Goal: Transaction & Acquisition: Purchase product/service

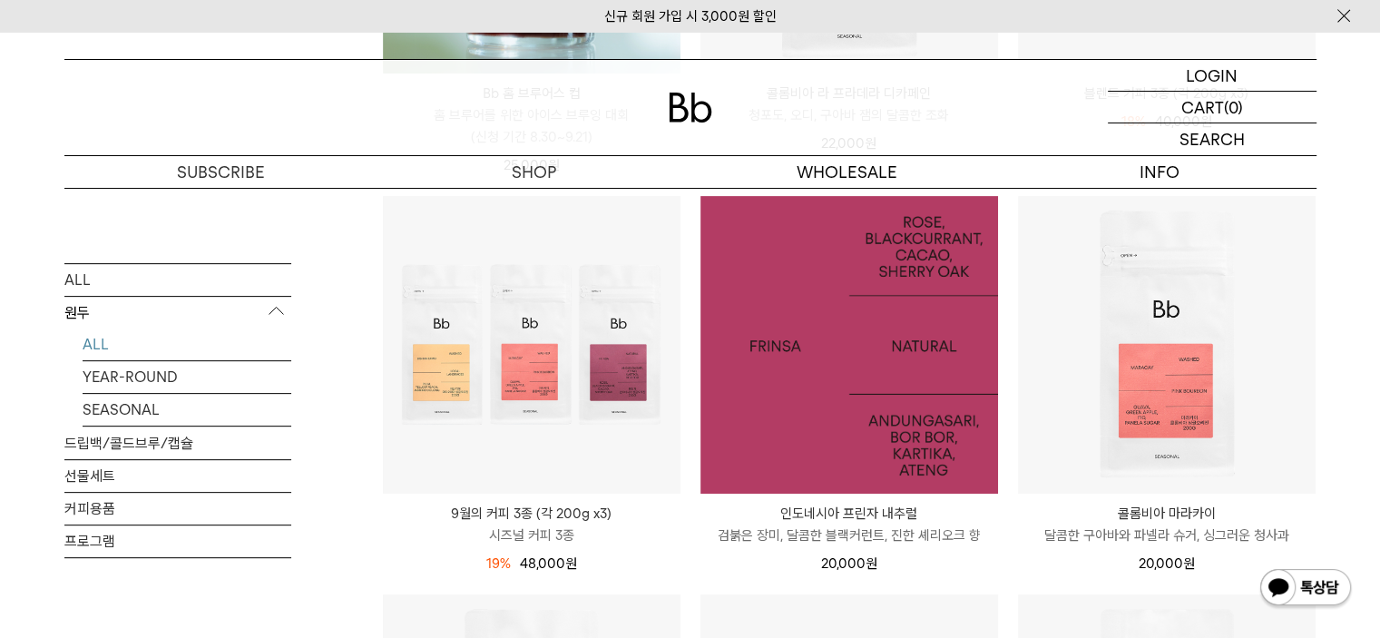
scroll to position [635, 0]
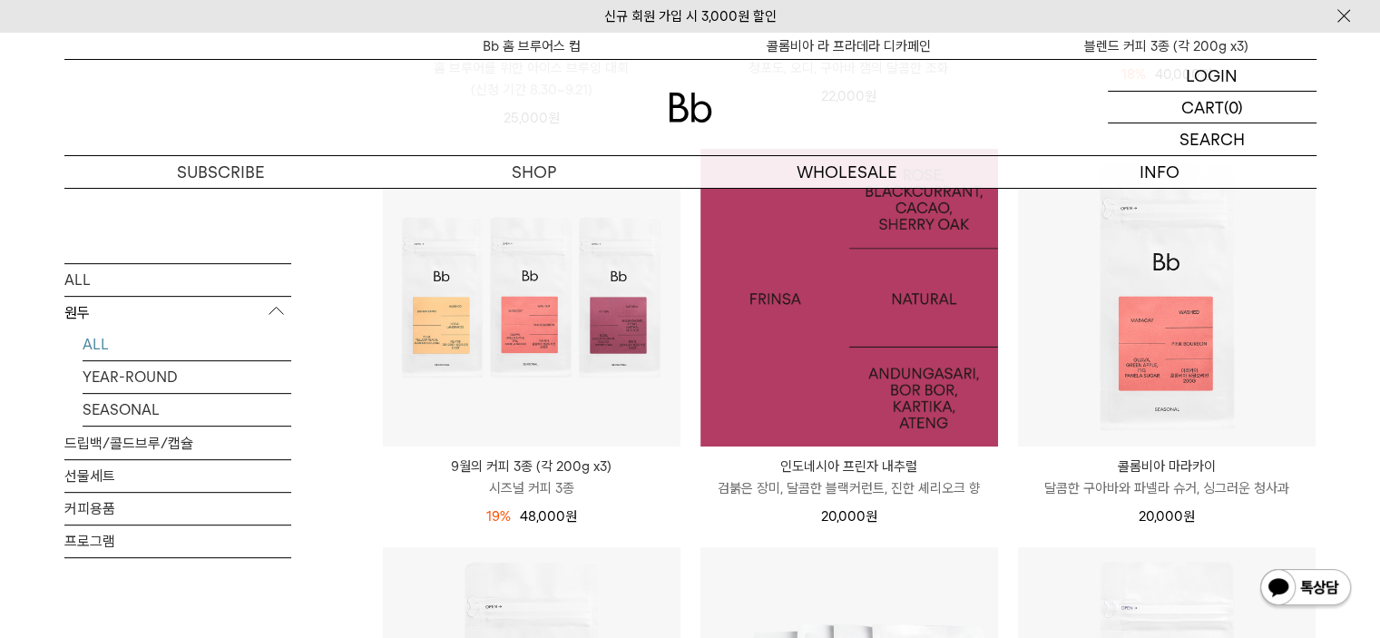
click at [849, 310] on img at bounding box center [850, 298] width 298 height 298
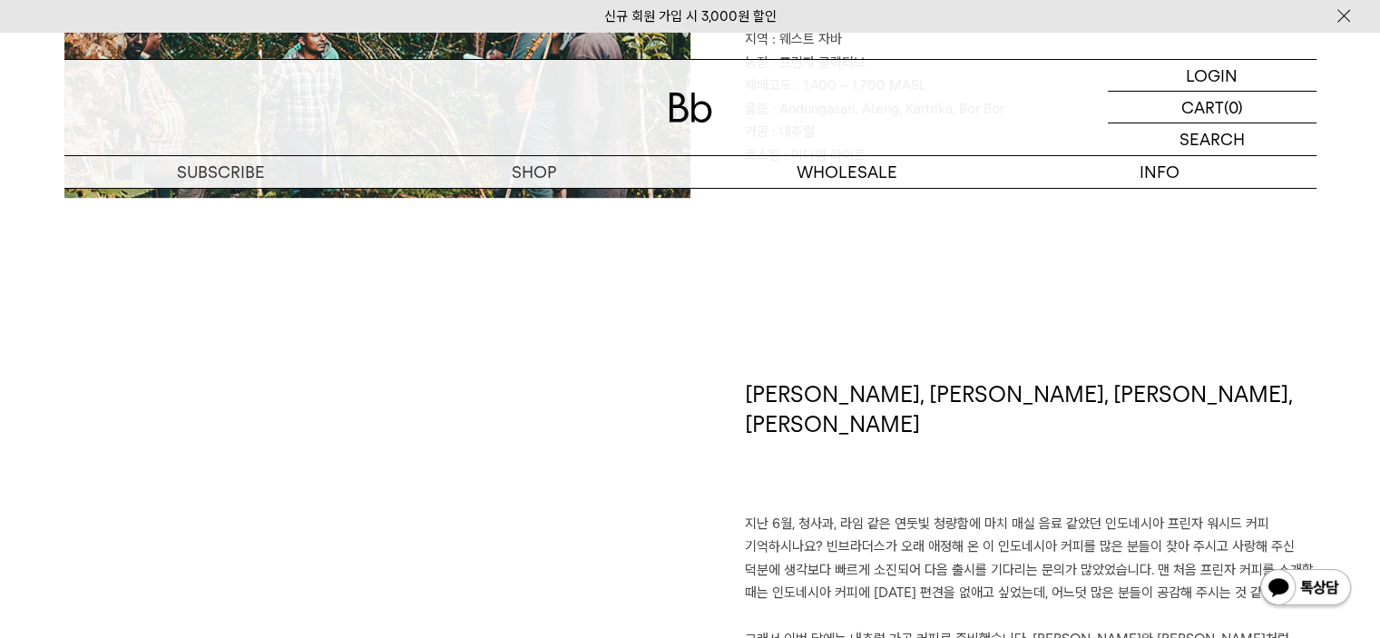
scroll to position [1361, 0]
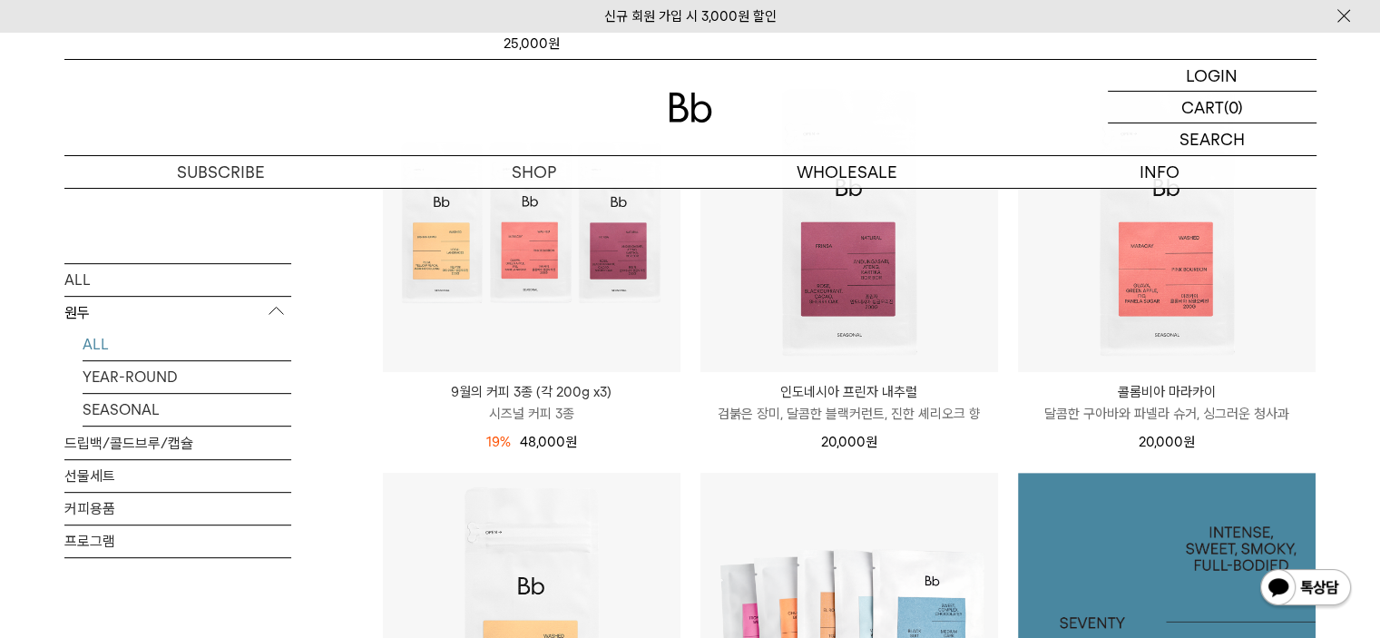
scroll to position [694, 0]
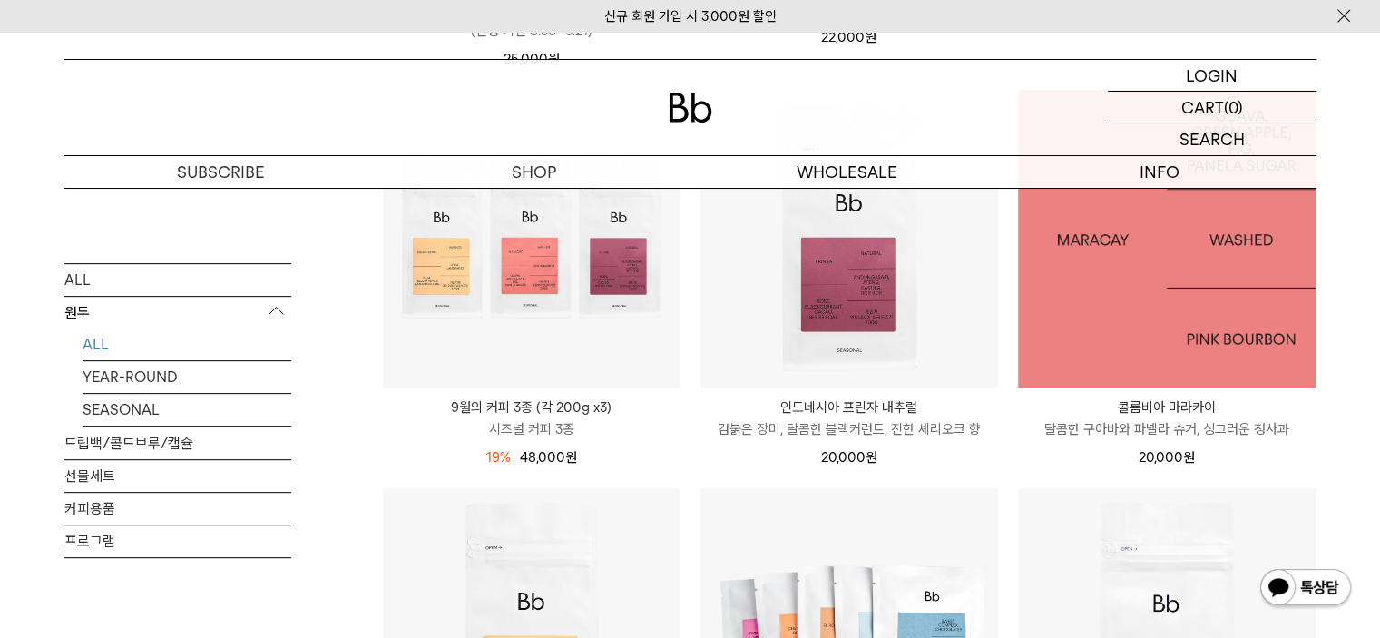
click at [1176, 326] on img at bounding box center [1167, 239] width 298 height 298
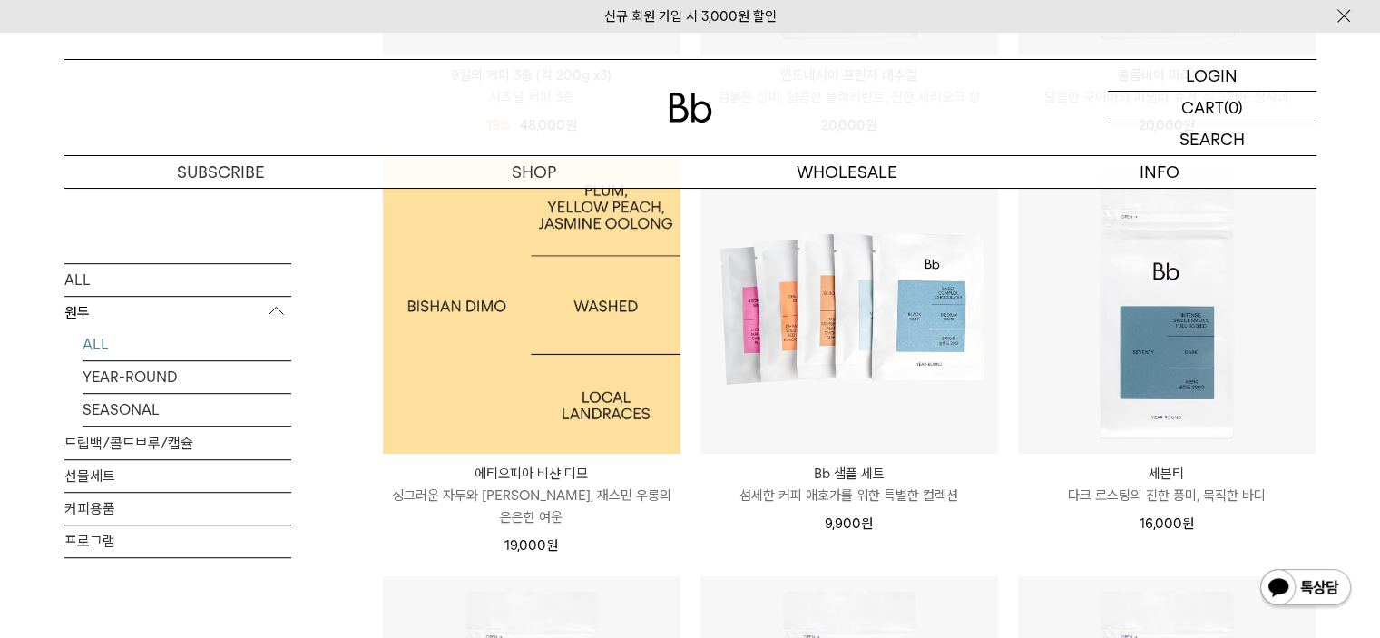
click at [581, 350] on img at bounding box center [532, 305] width 298 height 298
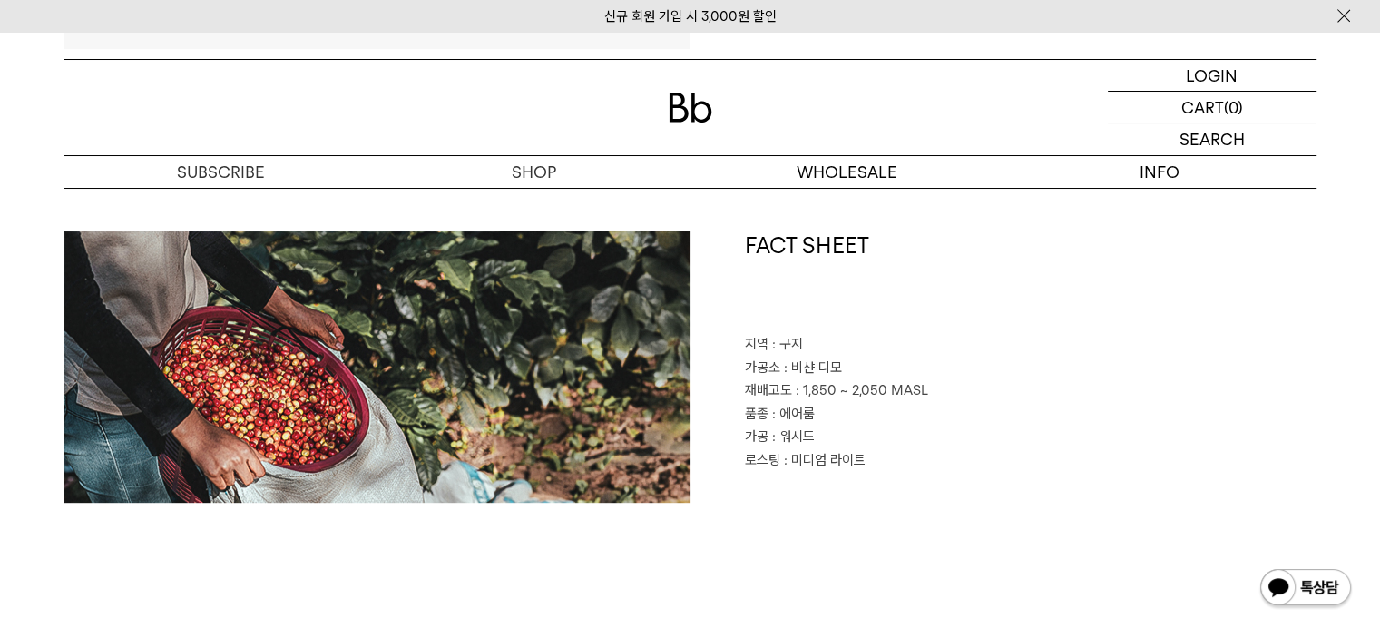
scroll to position [726, 0]
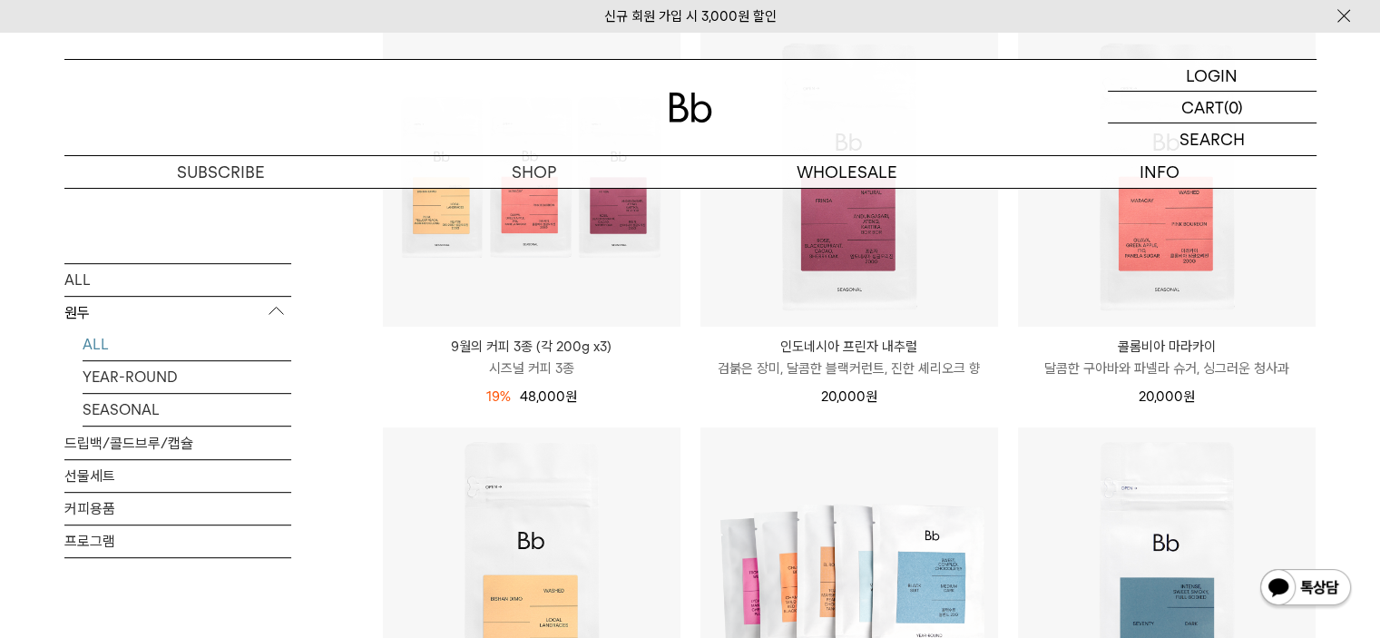
scroll to position [754, 0]
